Goal: Information Seeking & Learning: Learn about a topic

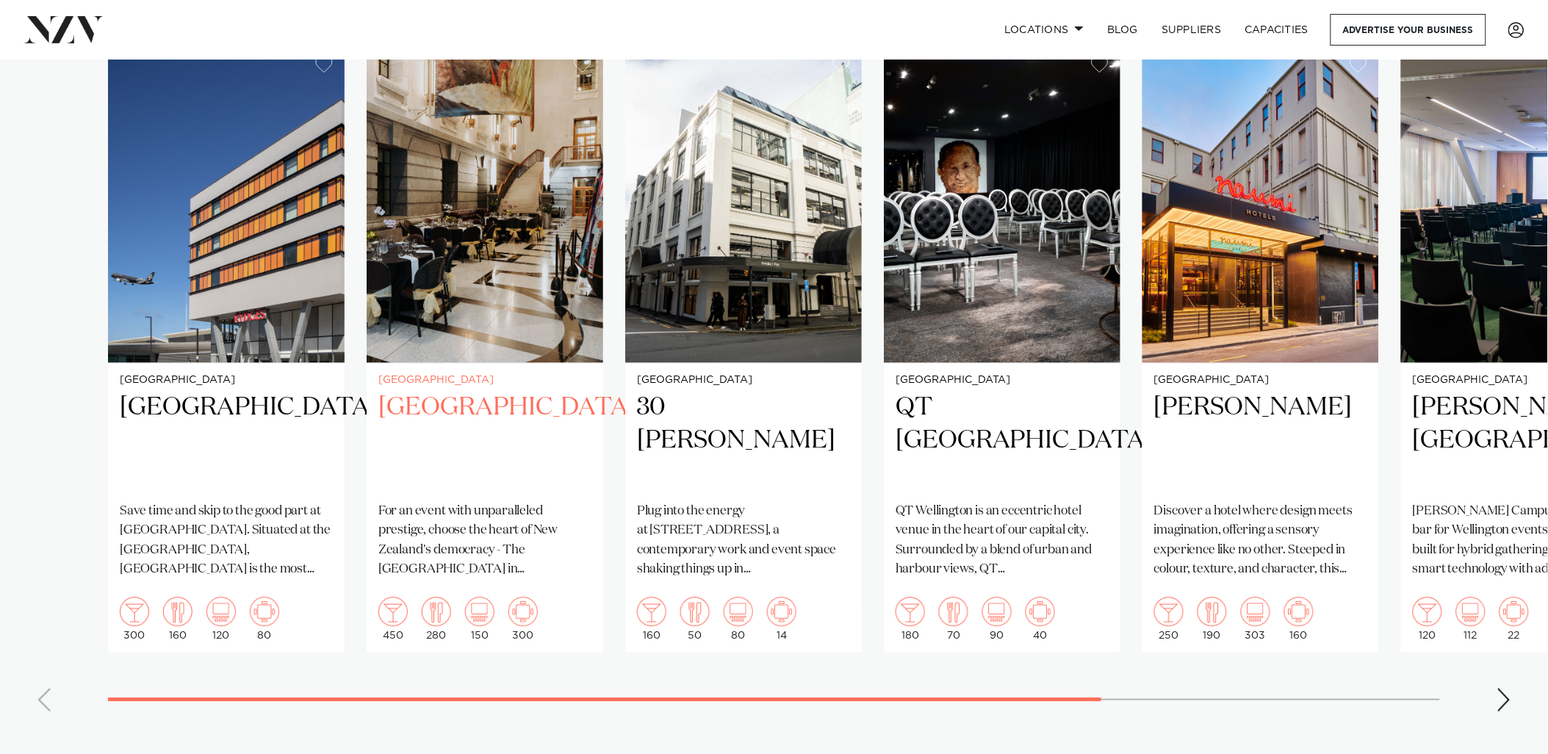
scroll to position [1061, 0]
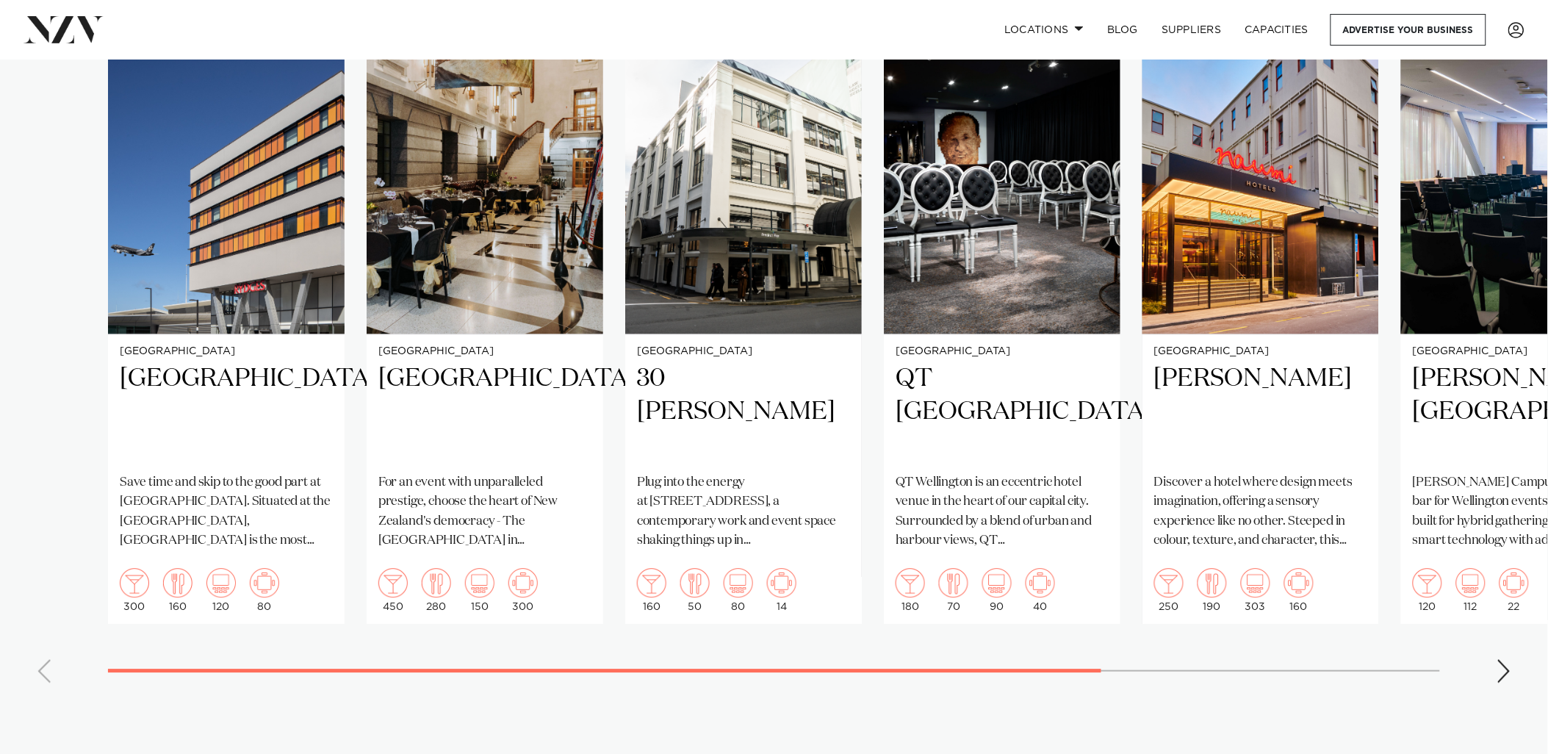
click at [1501, 660] on div "Next slide" at bounding box center [1504, 671] width 15 height 24
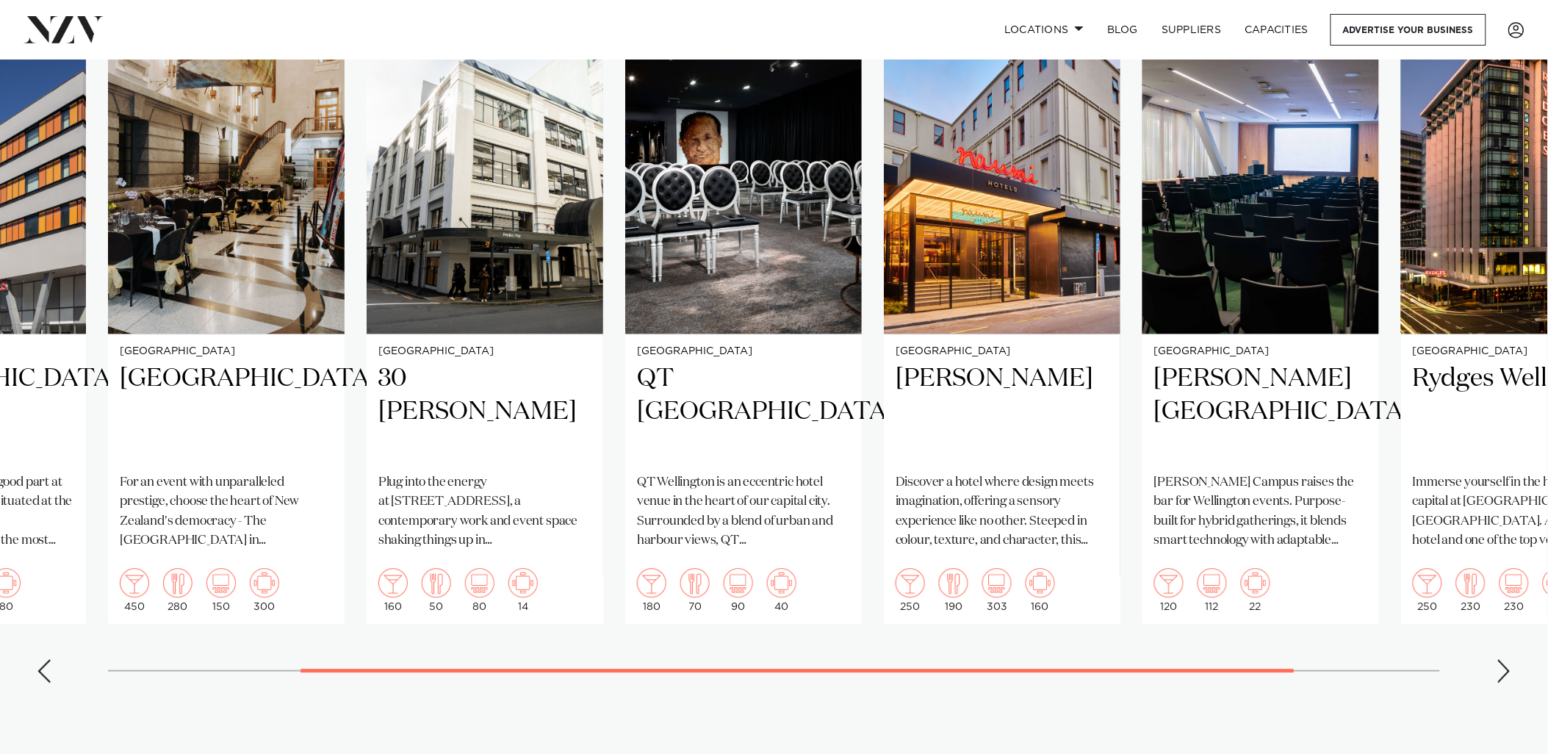
click at [1501, 660] on div "Next slide" at bounding box center [1504, 671] width 15 height 24
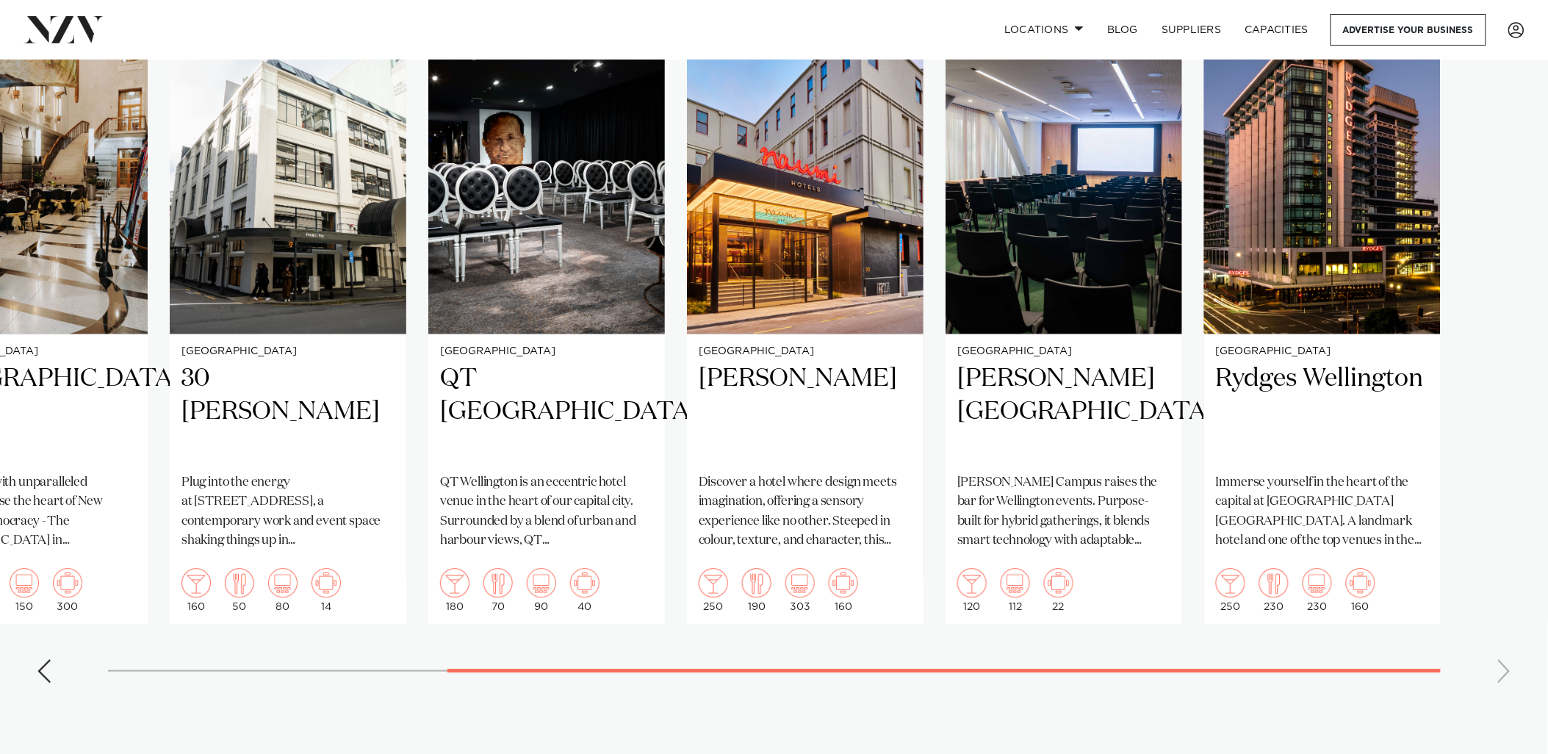
click at [1501, 664] on swiper-container "[GEOGRAPHIC_DATA] Save time and skip to the good part at [GEOGRAPHIC_DATA]. Sit…" at bounding box center [774, 355] width 1548 height 678
click at [1501, 666] on swiper-container "[GEOGRAPHIC_DATA] Save time and skip to the good part at [GEOGRAPHIC_DATA]. Sit…" at bounding box center [774, 355] width 1548 height 678
click at [42, 659] on div "Previous slide" at bounding box center [44, 671] width 15 height 24
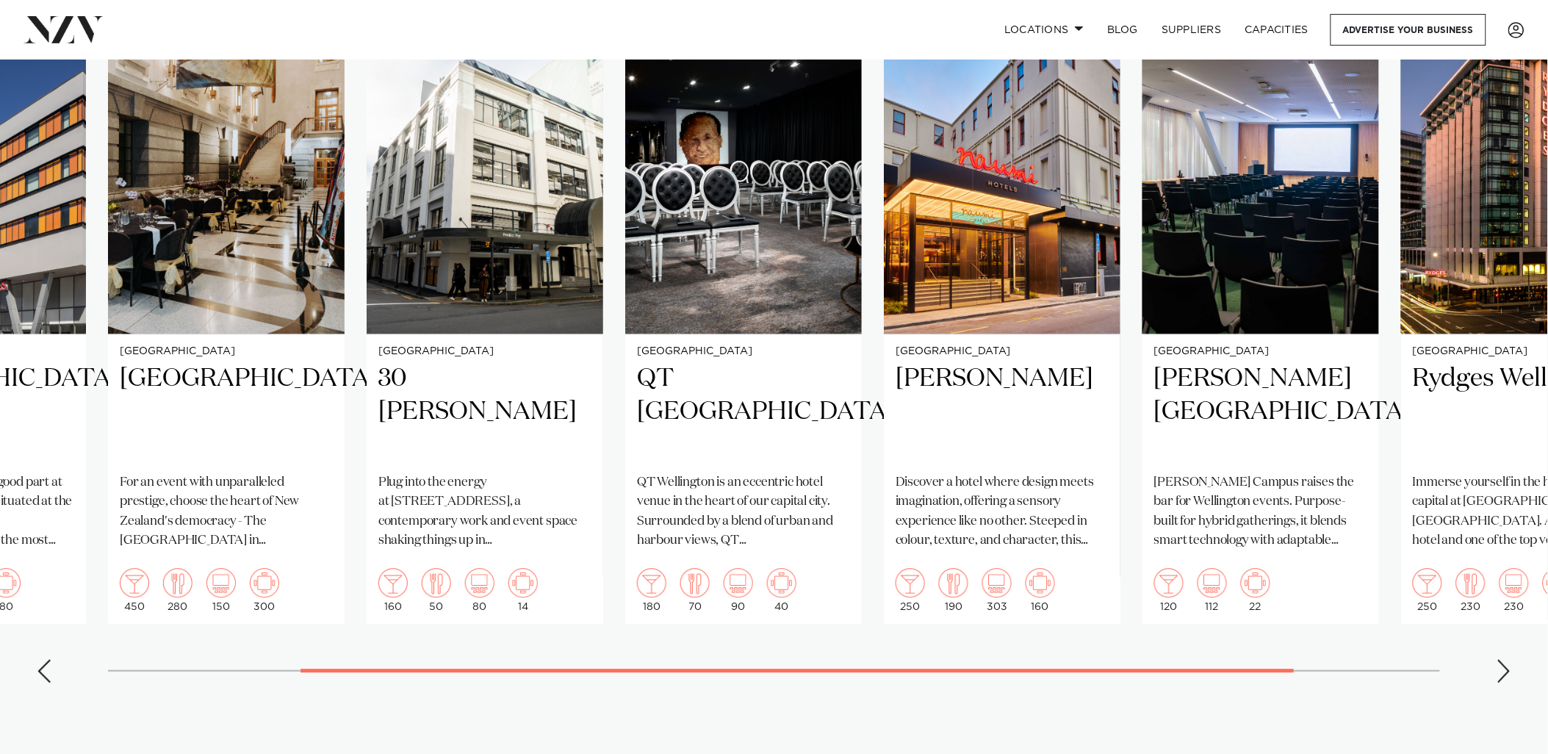
click at [43, 659] on div "Previous slide" at bounding box center [44, 671] width 15 height 24
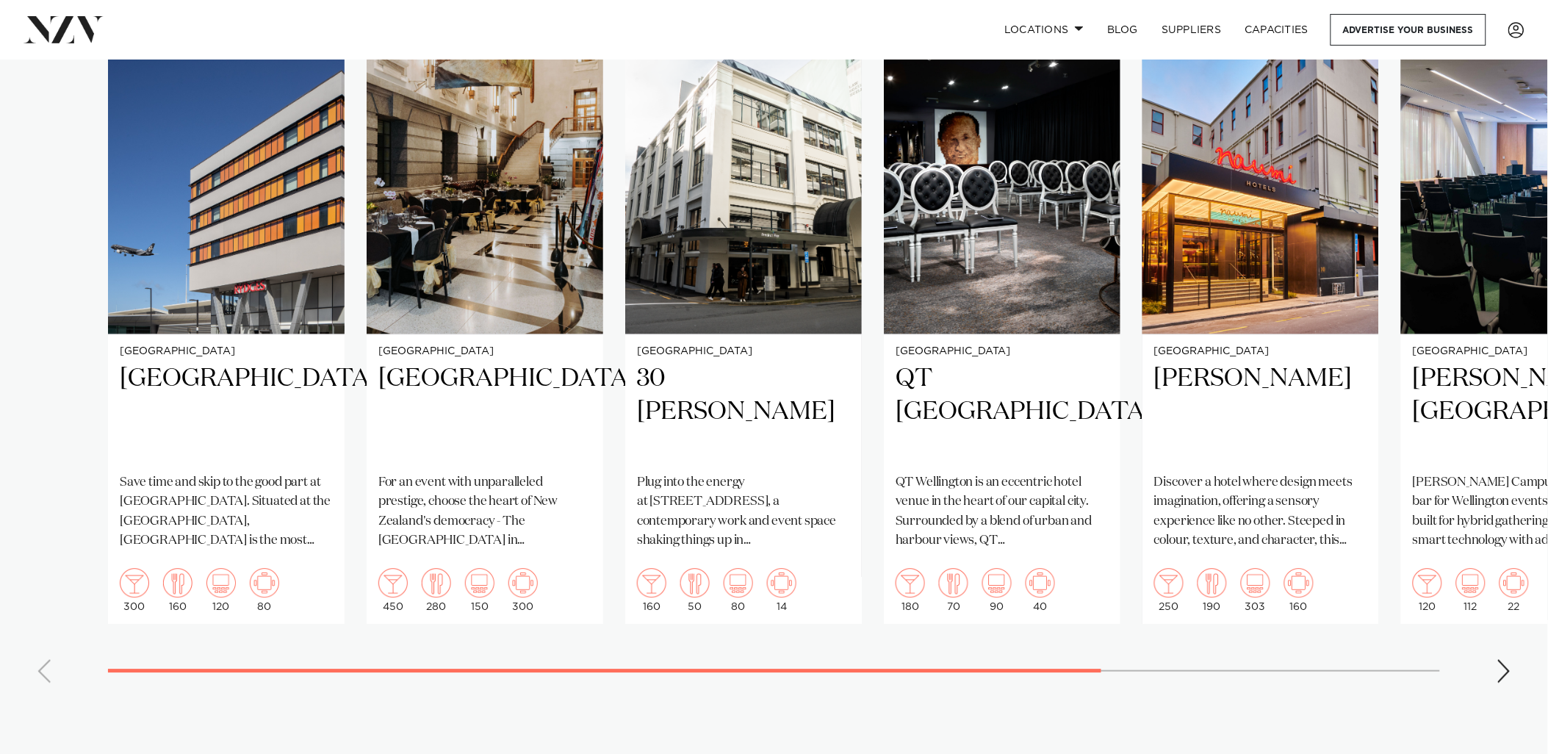
click at [45, 657] on swiper-container "[GEOGRAPHIC_DATA] Save time and skip to the good part at [GEOGRAPHIC_DATA]. Sit…" at bounding box center [774, 355] width 1548 height 678
click at [428, 378] on h2 "[GEOGRAPHIC_DATA]" at bounding box center [484, 411] width 213 height 99
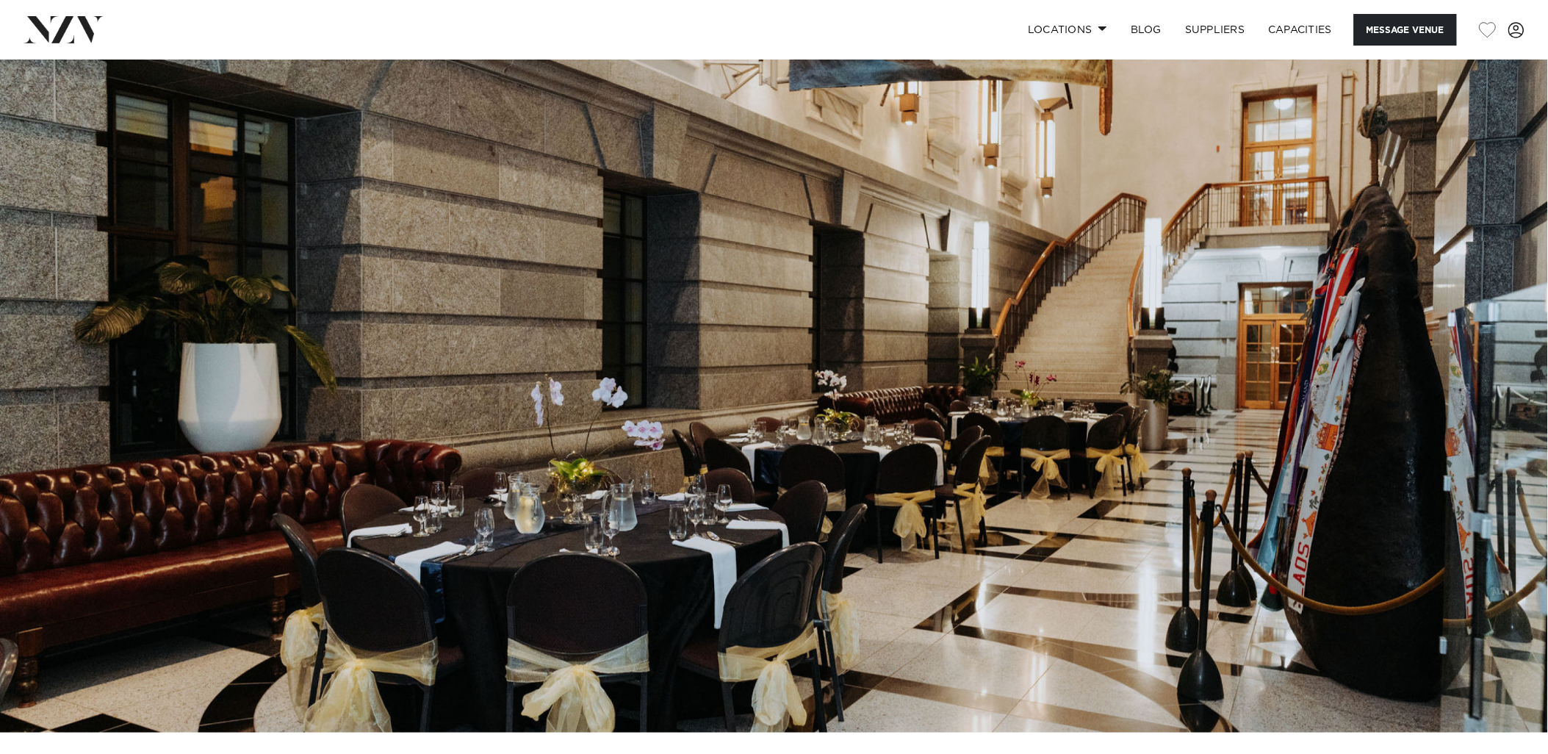
scroll to position [82, 0]
